Goal: Information Seeking & Learning: Learn about a topic

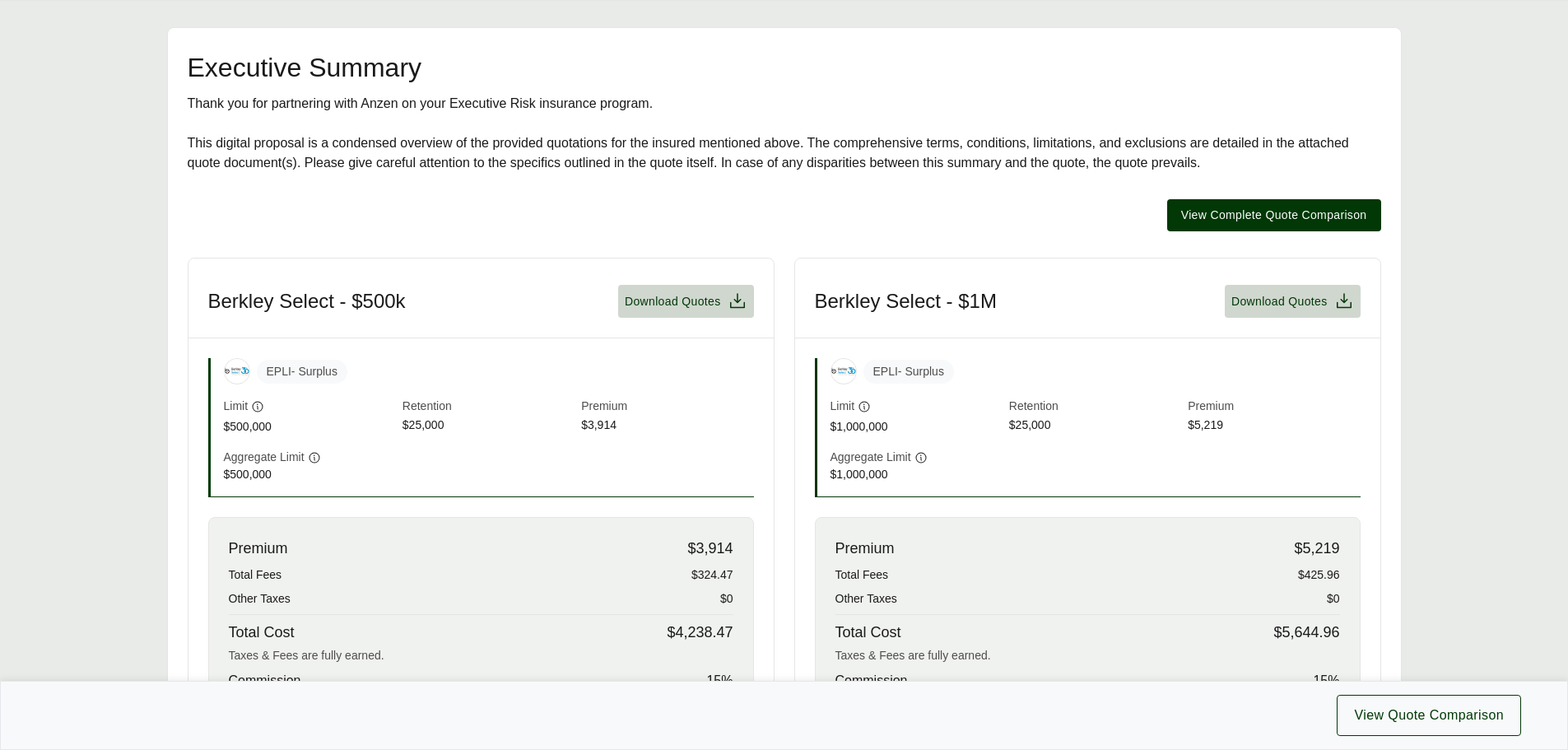
scroll to position [161, 0]
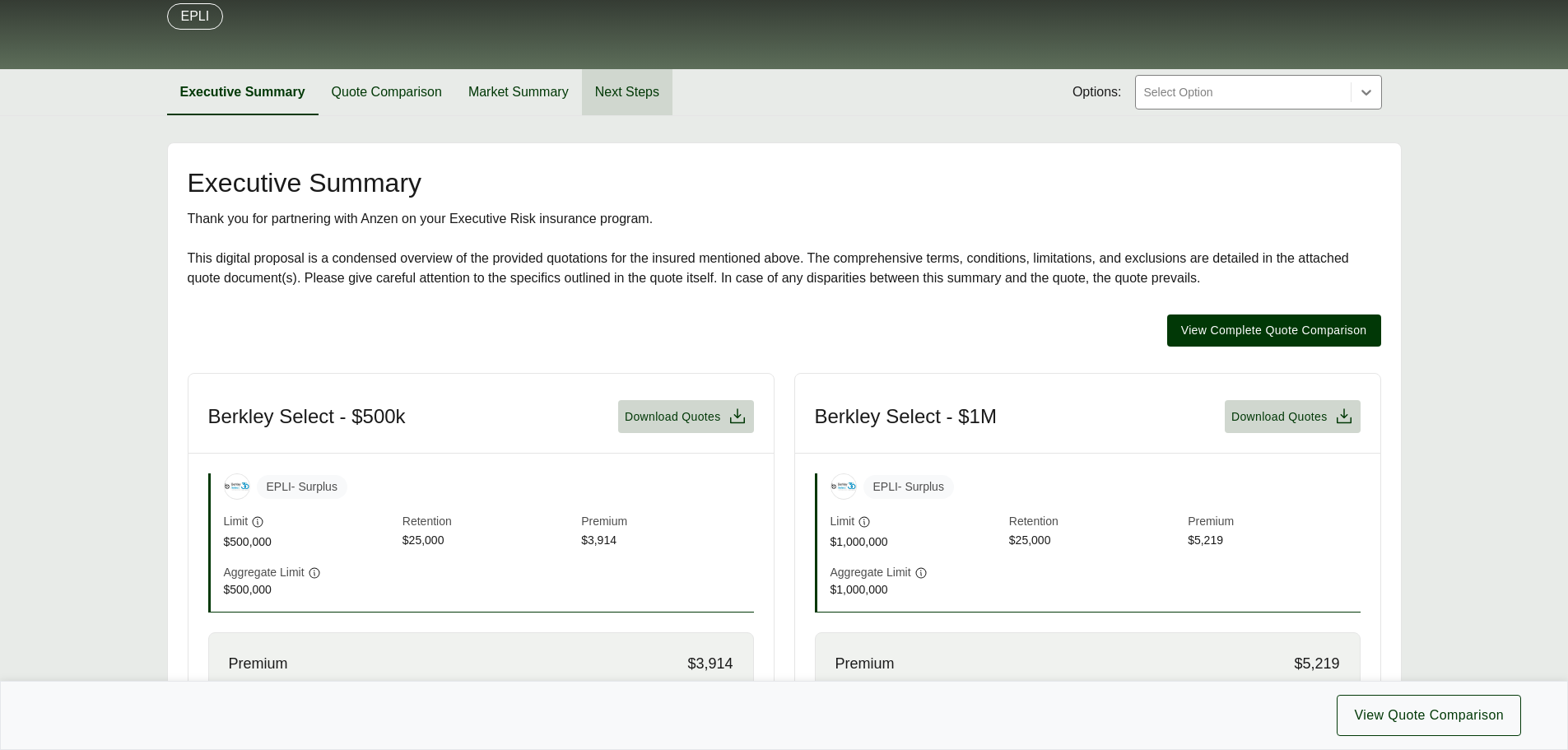
click at [599, 89] on button "Next Steps" at bounding box center [627, 92] width 91 height 46
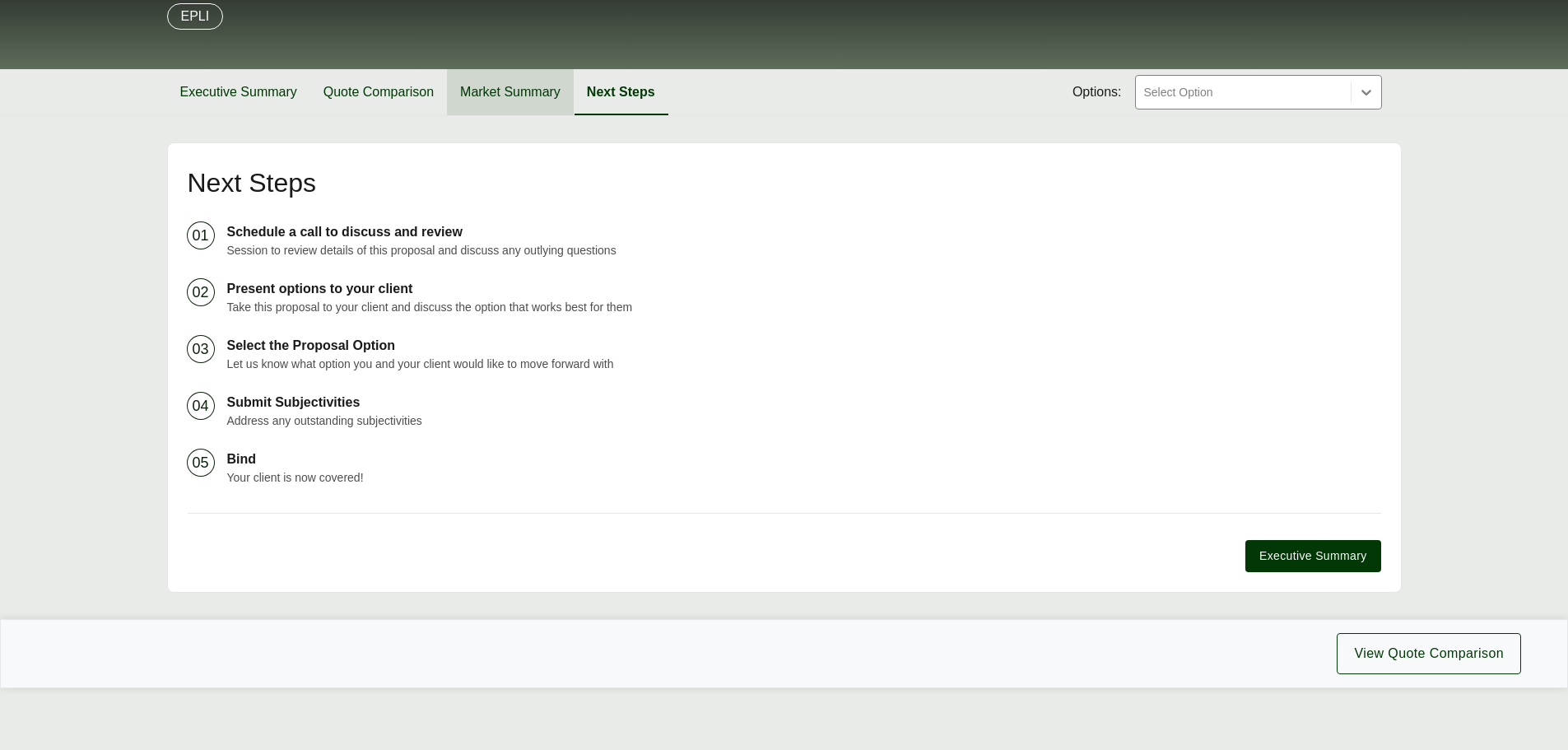
click at [510, 97] on button "Market Summary" at bounding box center [510, 92] width 127 height 46
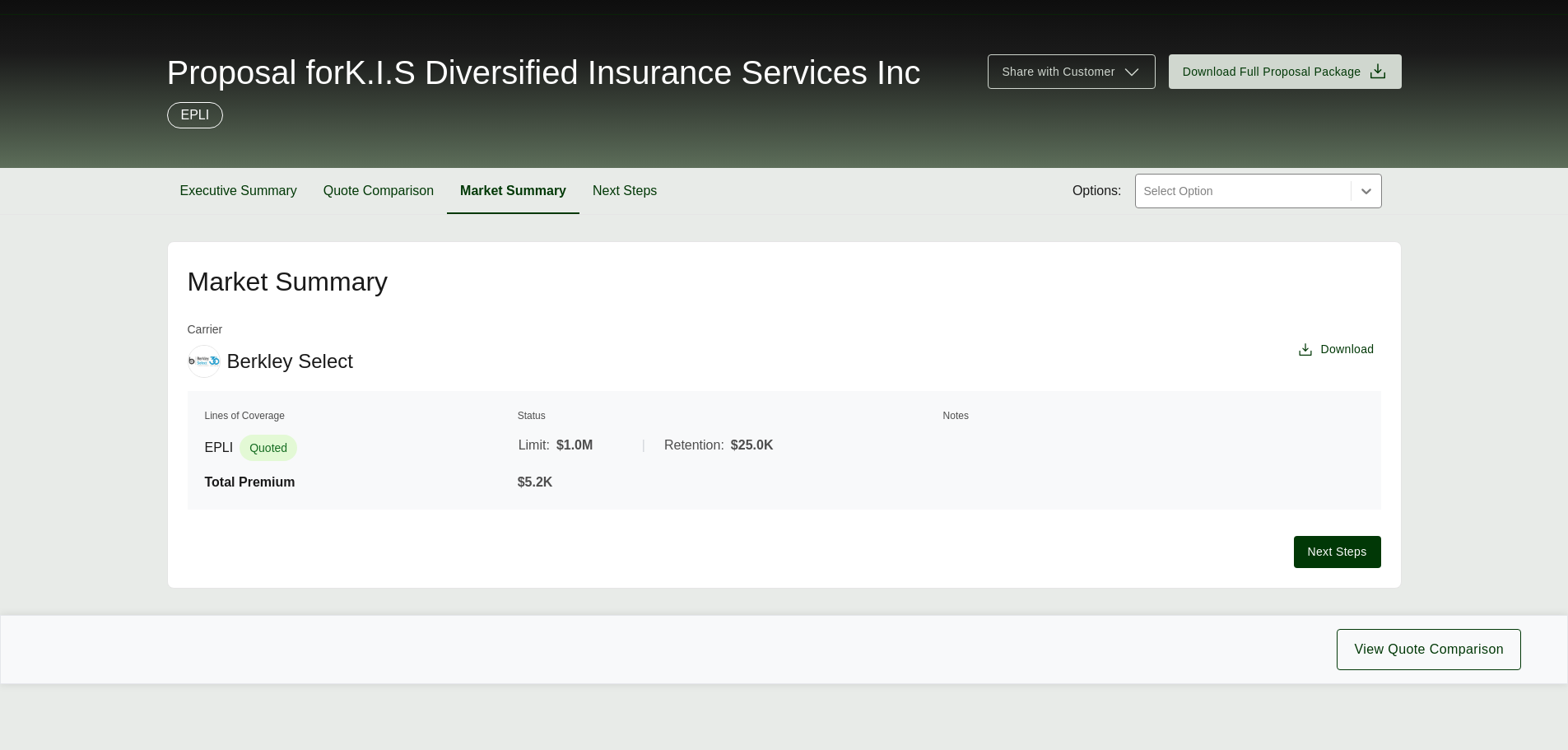
scroll to position [63, 0]
click at [252, 192] on button "Executive Summary" at bounding box center [239, 191] width 143 height 46
